Goal: Communication & Community: Answer question/provide support

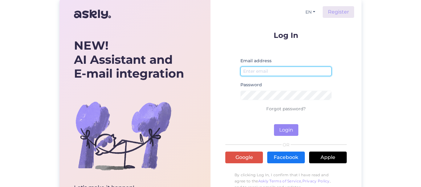
click at [275, 71] on input "email" at bounding box center [286, 72] width 91 height 10
click at [257, 72] on input "email" at bounding box center [286, 72] width 91 height 10
type input "[EMAIL_ADDRESS][DOMAIN_NAME]"
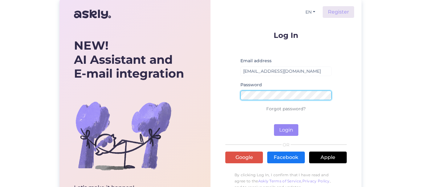
click at [274, 124] on button "Login" at bounding box center [286, 130] width 24 height 12
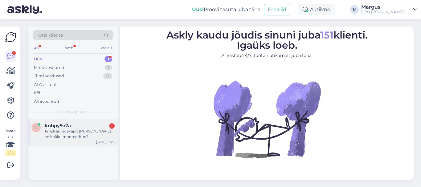
click at [69, 131] on div "Tere.Kas riidekapp [PERSON_NAME] on kokku monteeritud?" at bounding box center [79, 134] width 70 height 11
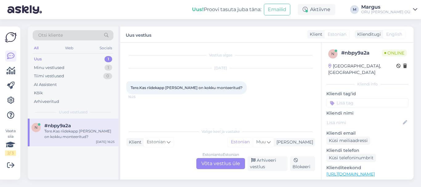
click at [225, 163] on div "Estonian to Estonian Võta vestlus üle" at bounding box center [221, 163] width 49 height 11
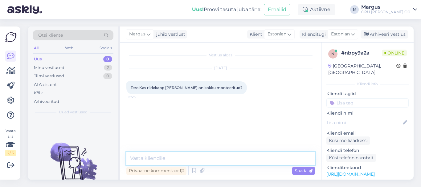
click at [177, 159] on textarea at bounding box center [221, 158] width 189 height 13
type textarea "Tere."
type textarea "Ei ole kokku monteeritud"
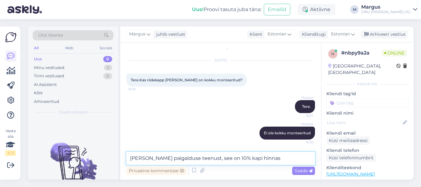
type textarea "[PERSON_NAME] paigalduse teenust, see on 10% kapi hinnast"
